Goal: Task Accomplishment & Management: Manage account settings

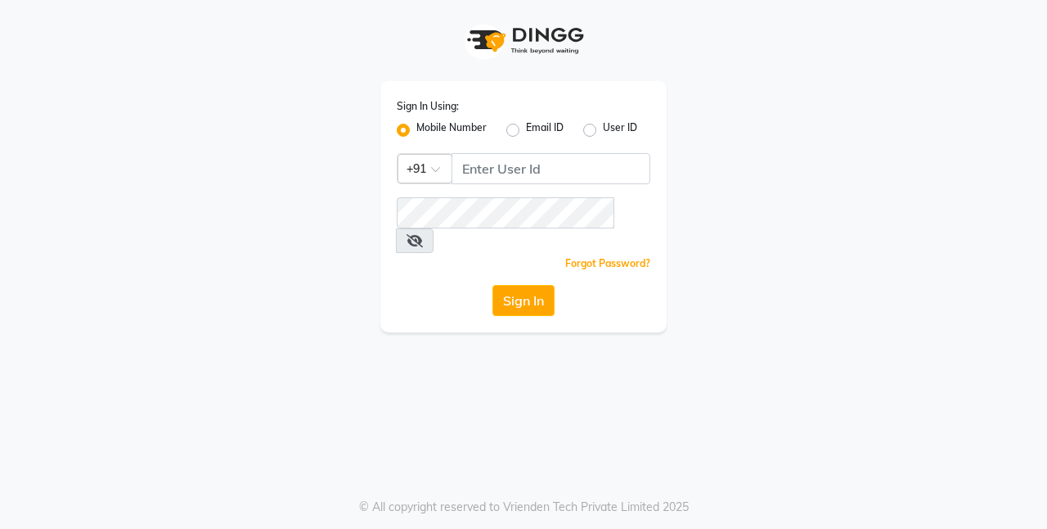
click at [504, 126] on div "Mobile Number Email ID User ID" at bounding box center [524, 130] width 254 height 20
click at [526, 128] on label "Email ID" at bounding box center [545, 130] width 38 height 20
click at [526, 128] on input "Email ID" at bounding box center [531, 125] width 11 height 11
radio input "true"
click at [417, 127] on label "Mobile Number" at bounding box center [452, 130] width 70 height 20
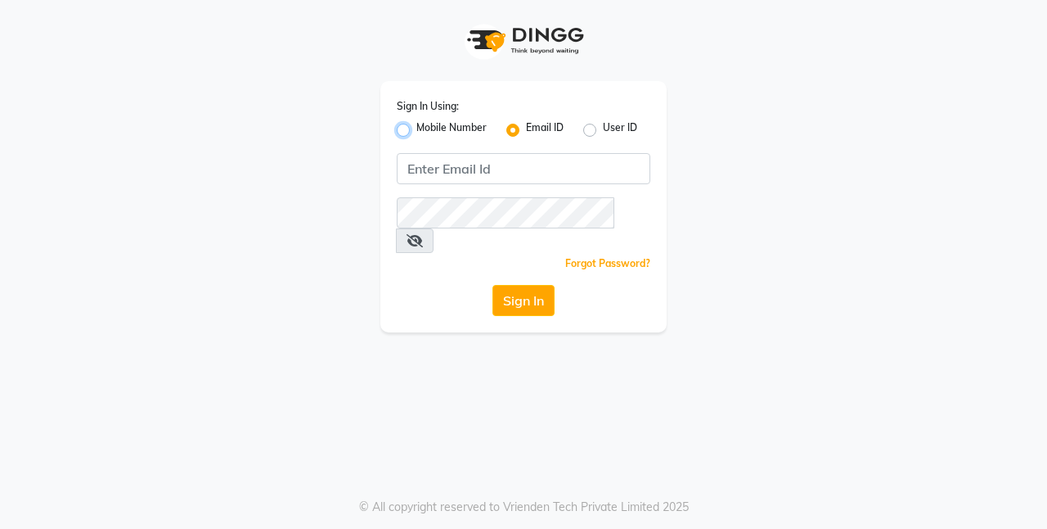
click at [417, 127] on input "Mobile Number" at bounding box center [422, 125] width 11 height 11
radio input "true"
radio input "false"
click at [597, 131] on div "User ID" at bounding box center [610, 130] width 54 height 20
click at [603, 127] on label "User ID" at bounding box center [620, 130] width 34 height 20
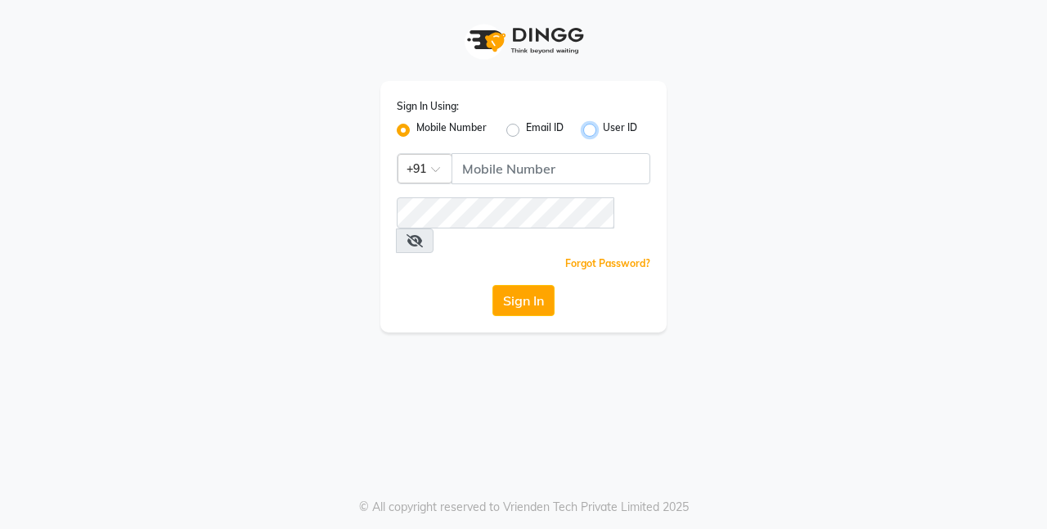
click at [603, 127] on input "User ID" at bounding box center [608, 125] width 11 height 11
radio input "true"
click at [417, 127] on label "Mobile Number" at bounding box center [452, 130] width 70 height 20
click at [417, 127] on input "Mobile Number" at bounding box center [422, 125] width 11 height 11
radio input "true"
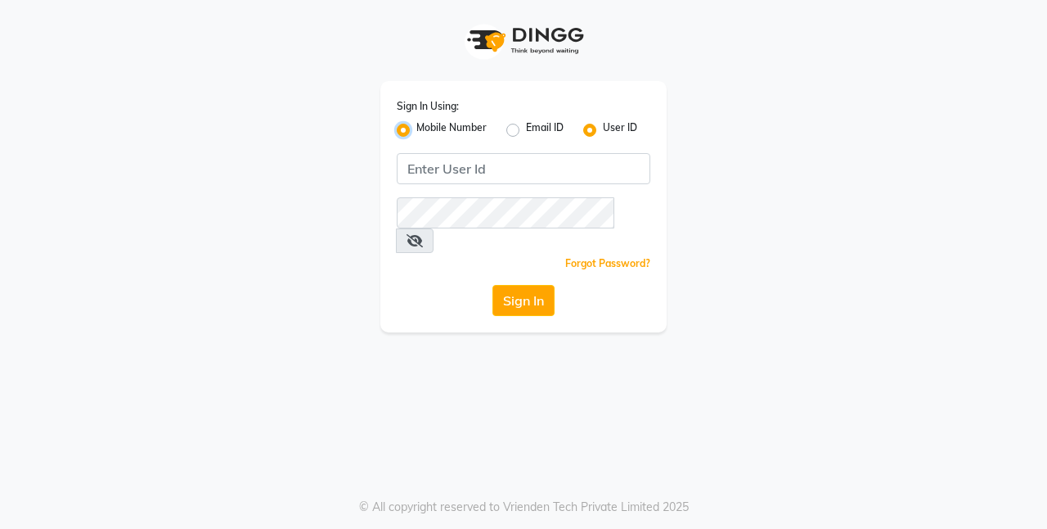
radio input "false"
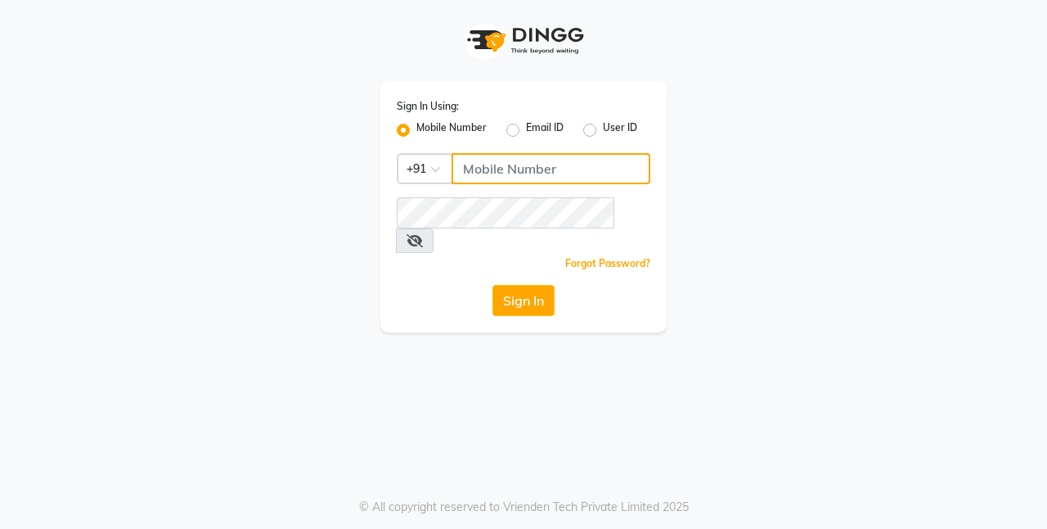
click at [501, 164] on input "Username" at bounding box center [551, 168] width 199 height 31
type input "9643101208"
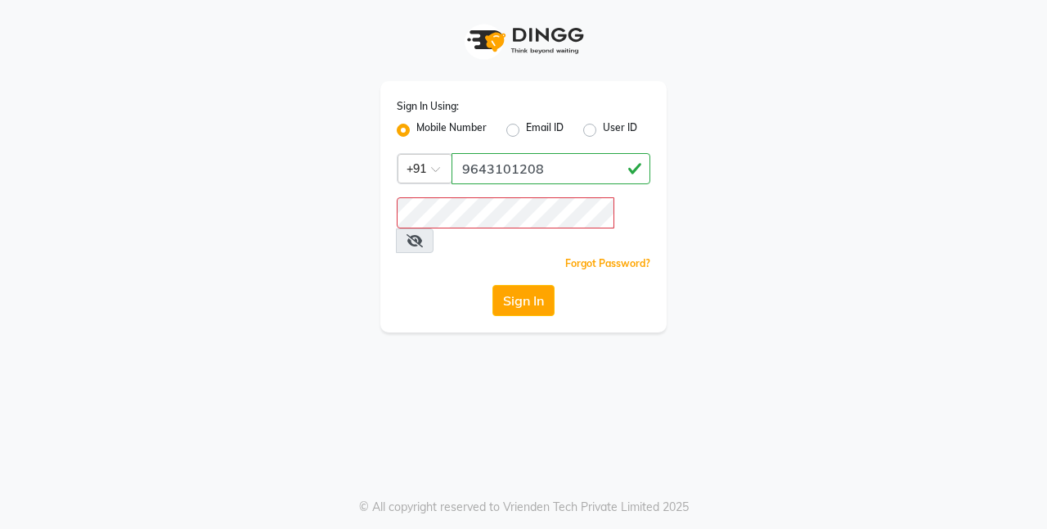
click at [273, 172] on div "Sign In Using: Mobile Number Email ID User ID Country Code × [PHONE_NUMBER] Rem…" at bounding box center [523, 166] width 933 height 332
